Goal: Task Accomplishment & Management: Use online tool/utility

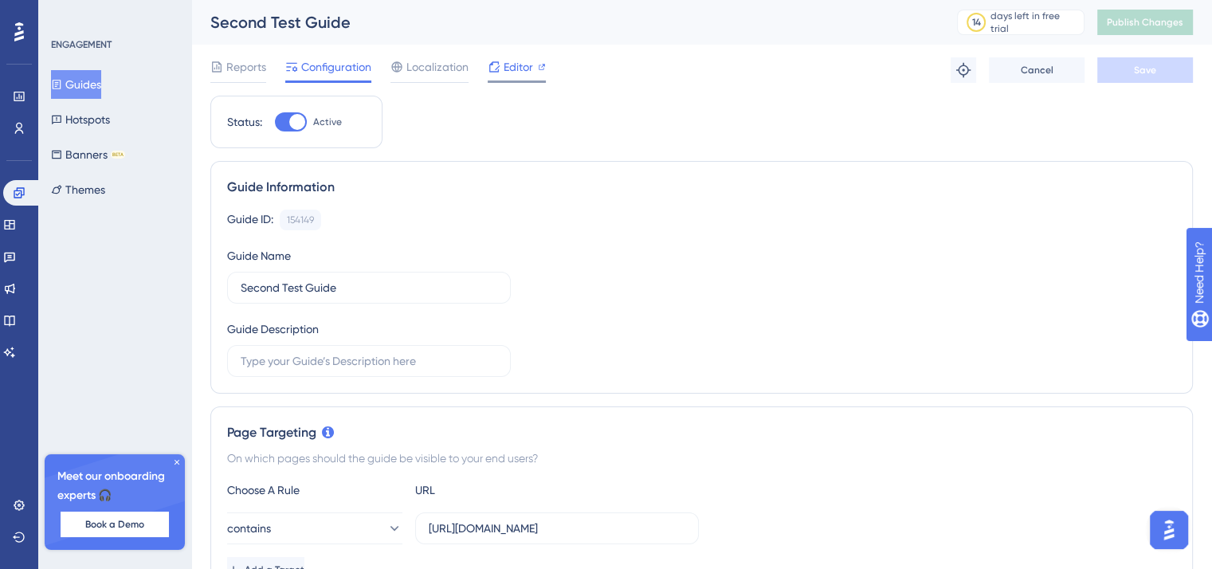
click at [501, 68] on div "Editor" at bounding box center [517, 66] width 58 height 19
click at [499, 74] on div at bounding box center [494, 66] width 13 height 19
click at [1142, 29] on button "Publish Changes" at bounding box center [1145, 22] width 96 height 25
